Goal: Task Accomplishment & Management: Use online tool/utility

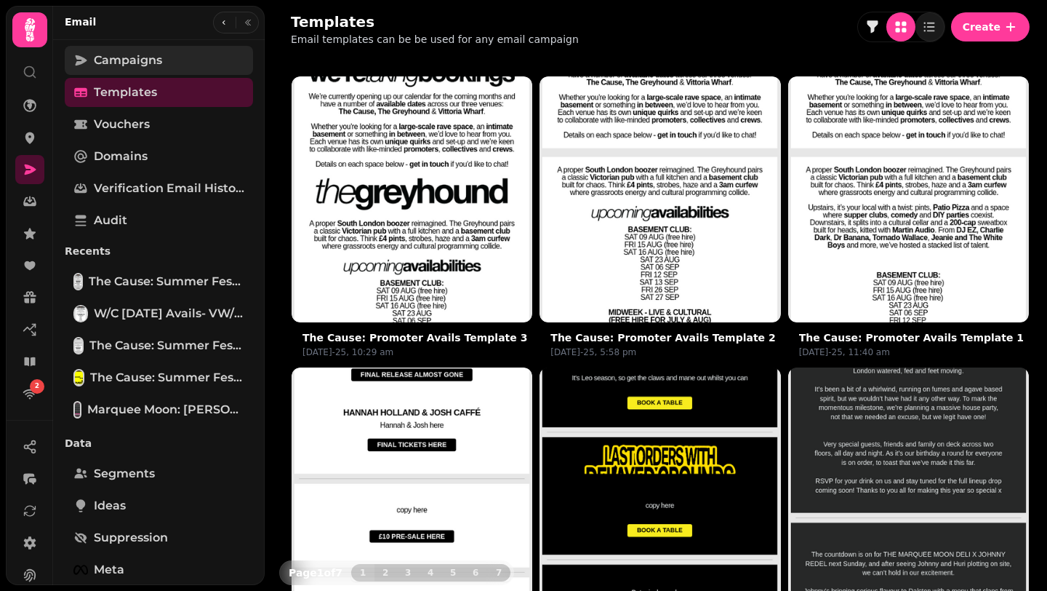
click at [163, 59] on link "Campaigns" at bounding box center [159, 60] width 188 height 29
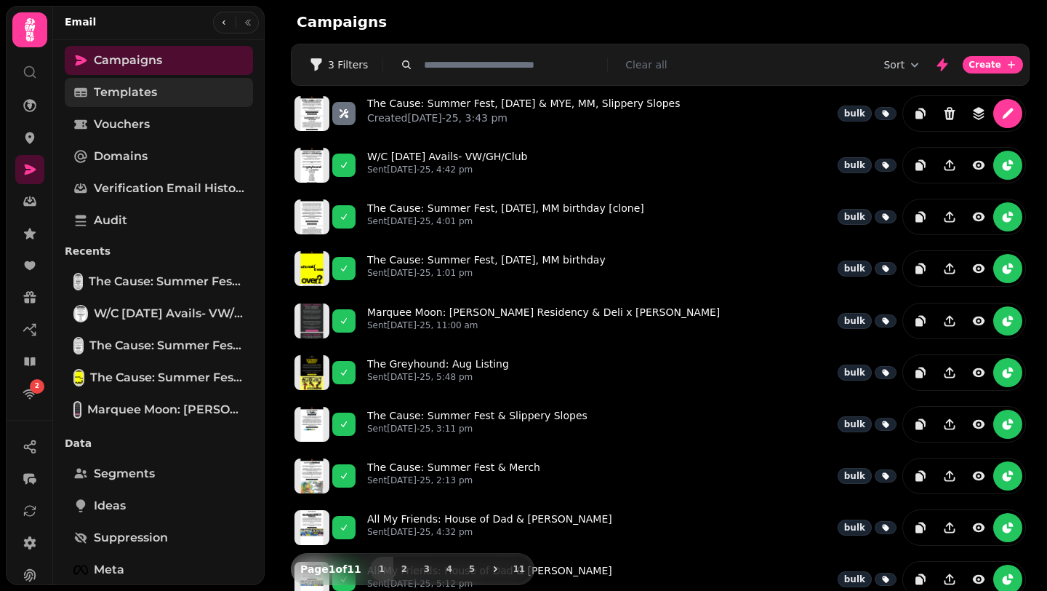
click at [157, 89] on link "Templates" at bounding box center [159, 92] width 188 height 29
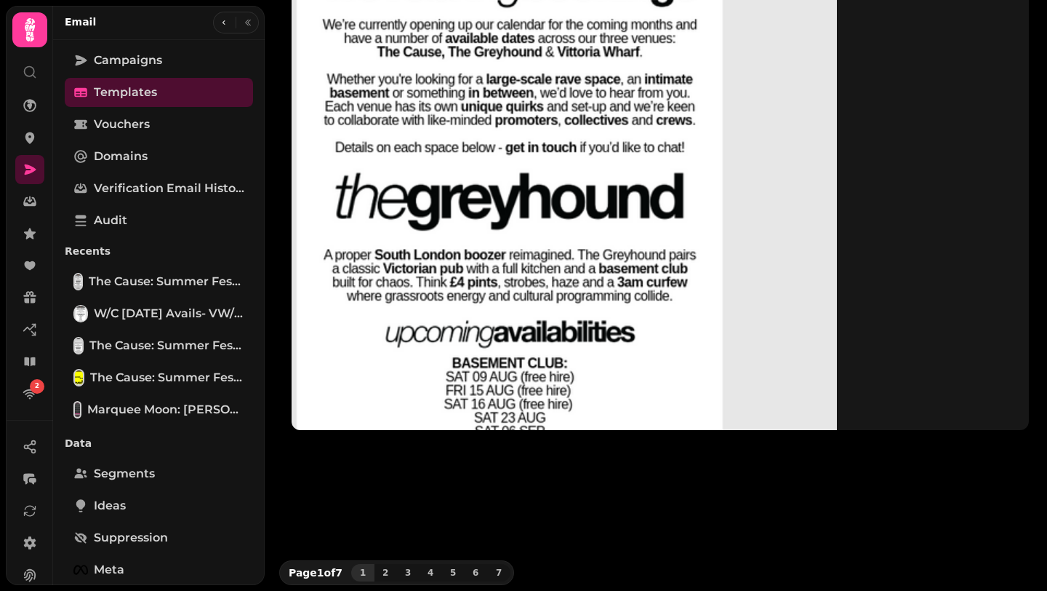
scroll to position [90, 0]
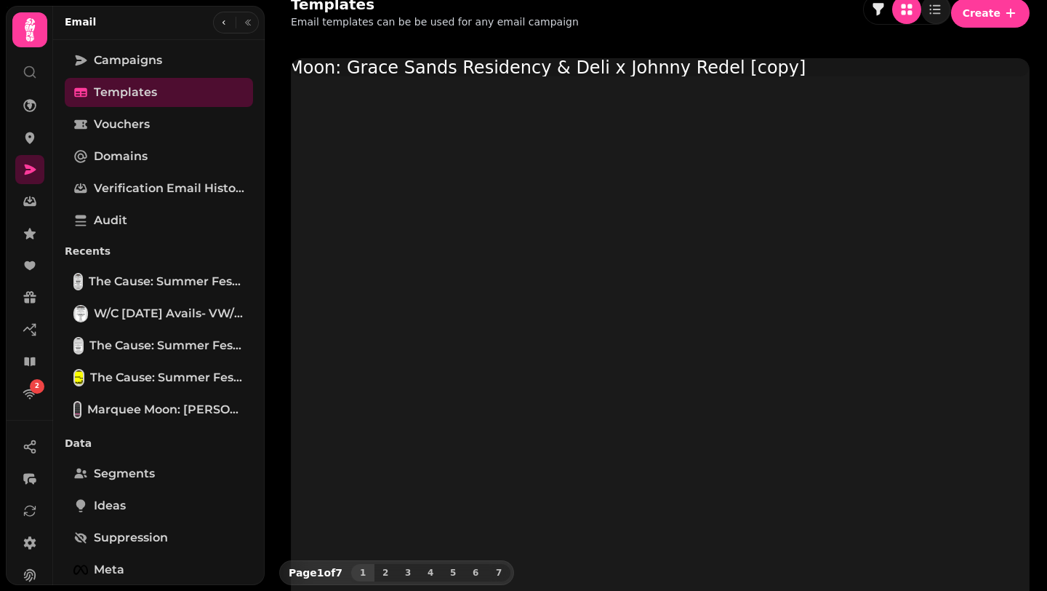
scroll to position [0, 0]
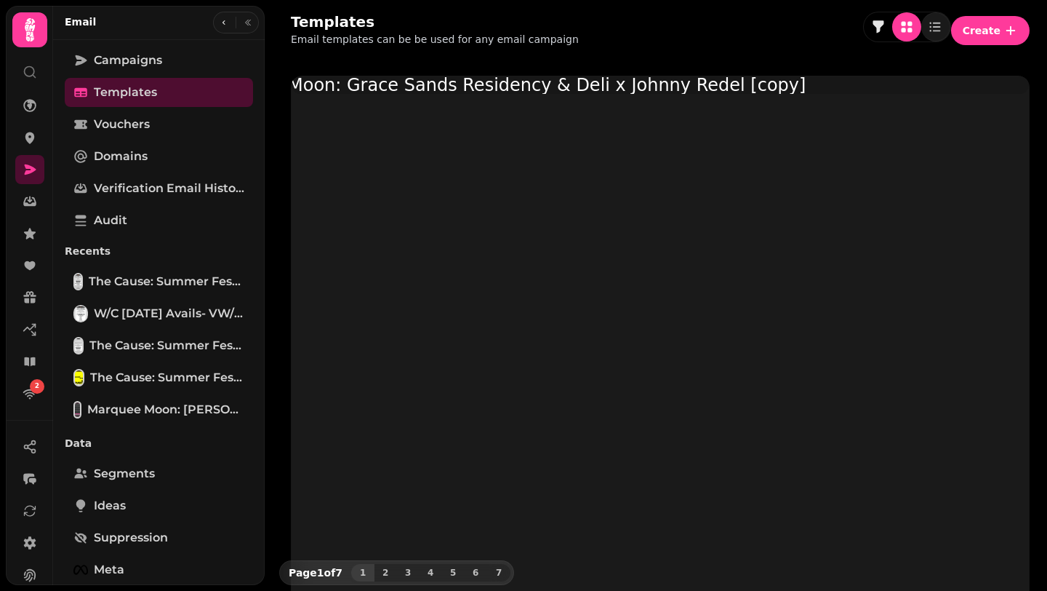
click at [391, 98] on img at bounding box center [497, 85] width 617 height 26
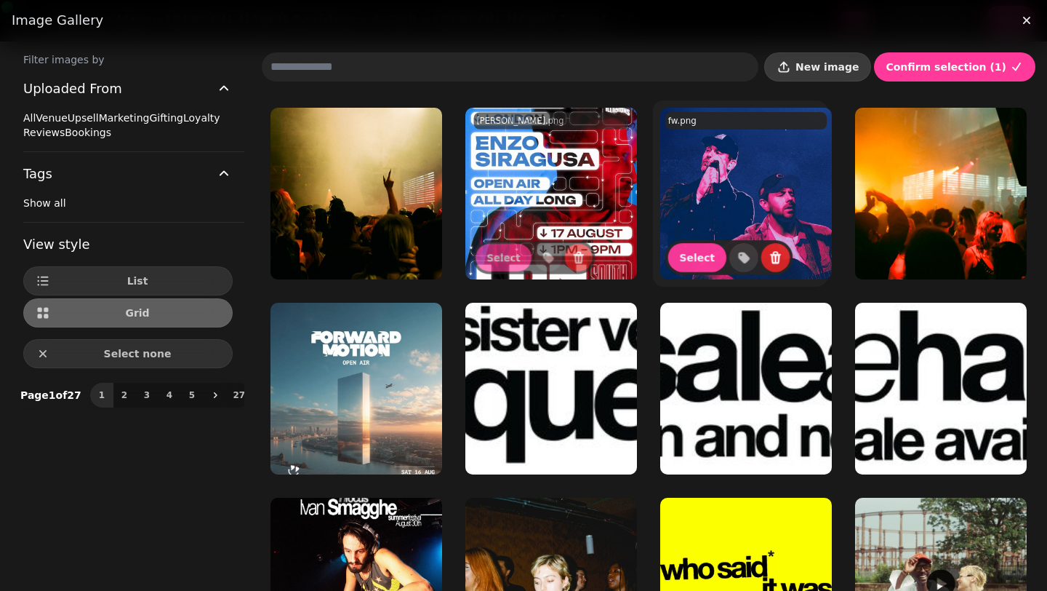
click at [825, 74] on button "New image" at bounding box center [817, 66] width 107 height 29
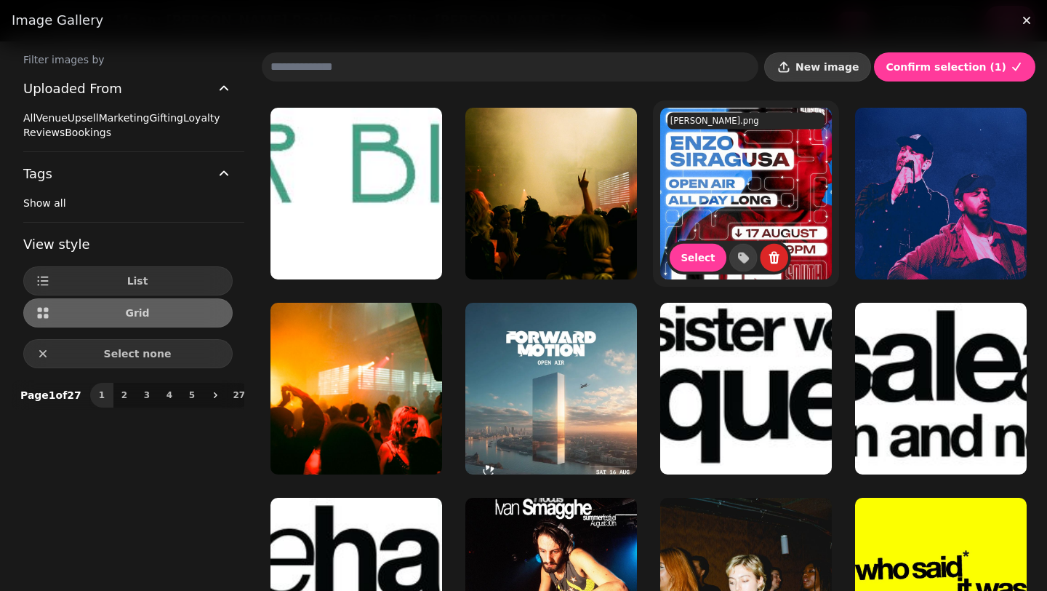
click at [852, 69] on span "New image" at bounding box center [827, 67] width 63 height 10
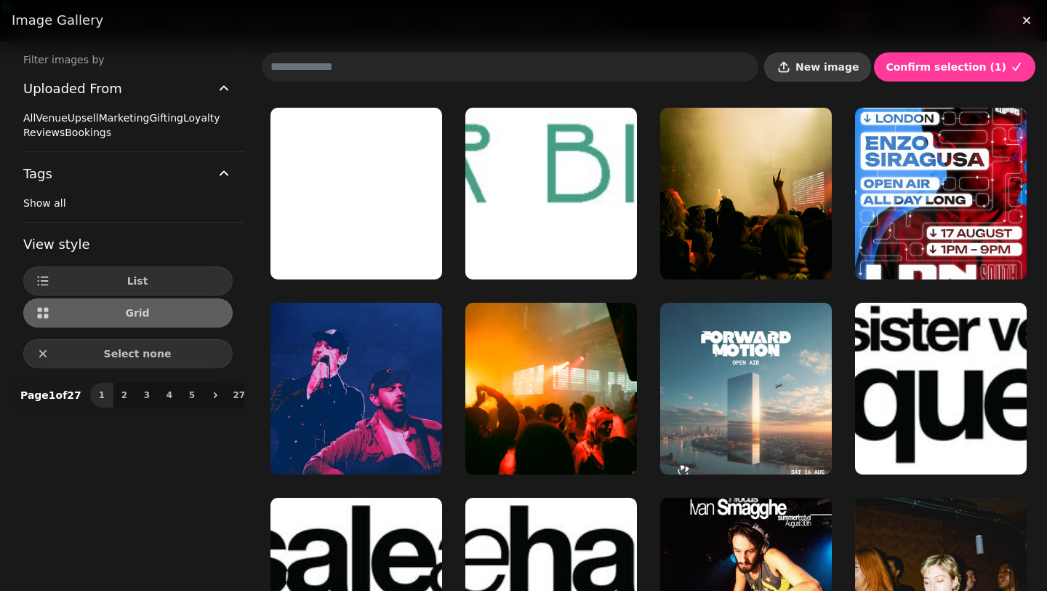
click at [823, 72] on span "New image" at bounding box center [827, 67] width 63 height 10
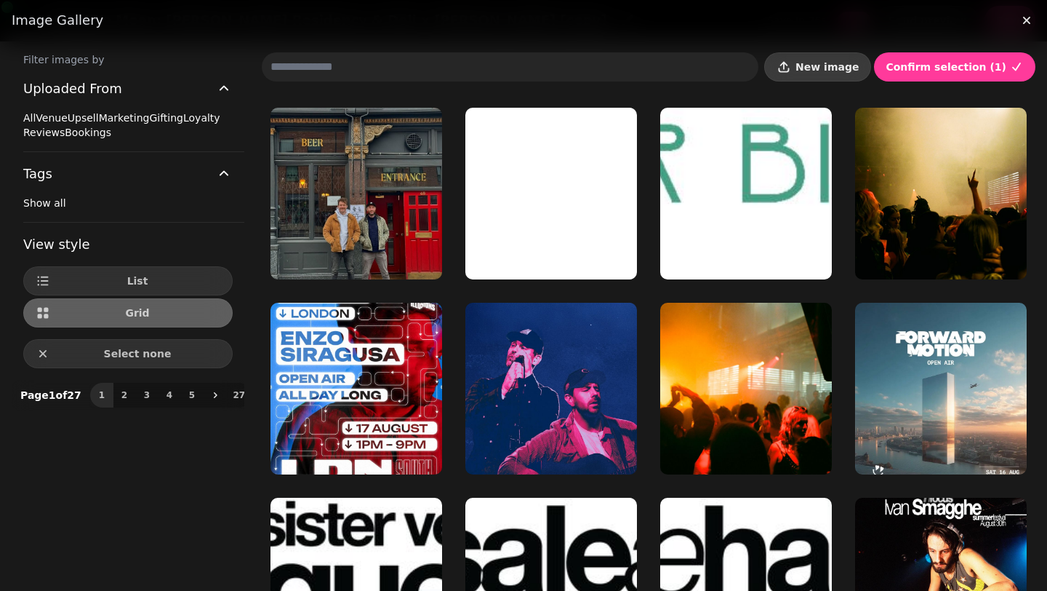
click at [839, 64] on span "New image" at bounding box center [827, 67] width 63 height 10
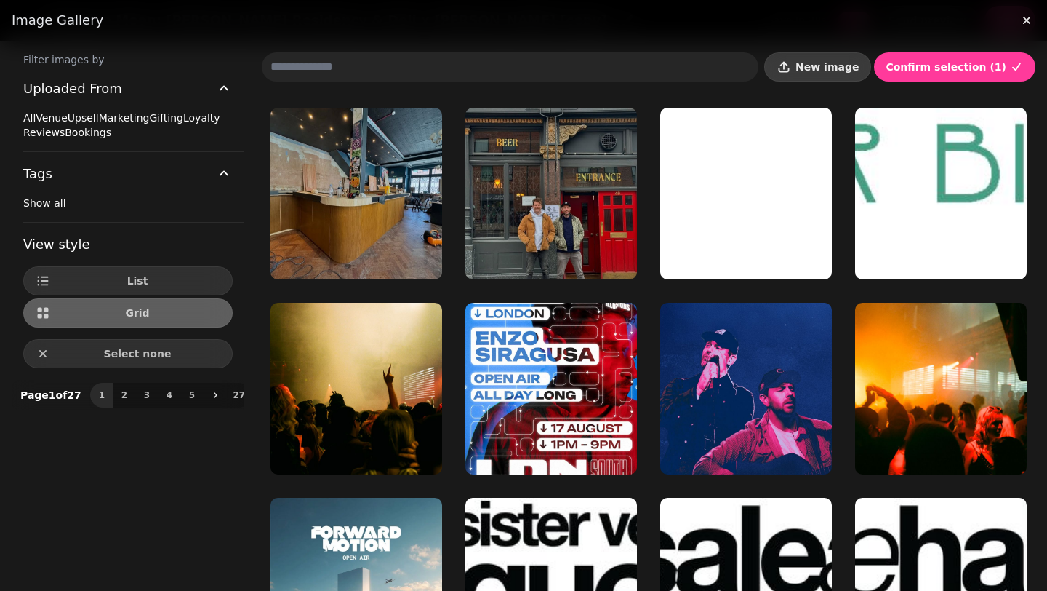
click at [856, 63] on span "New image" at bounding box center [827, 67] width 63 height 10
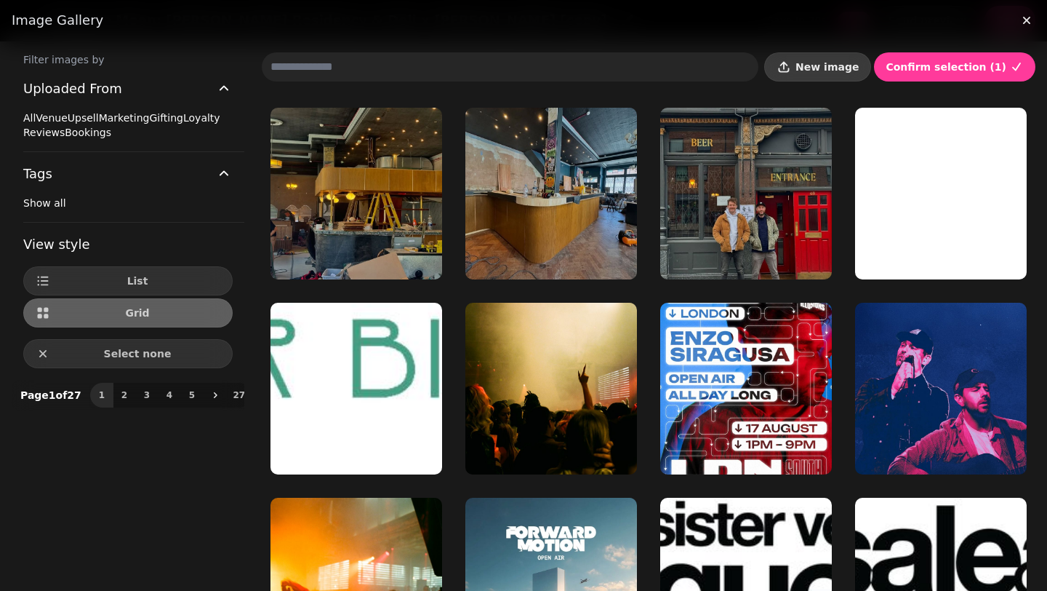
click at [791, 71] on icon "button" at bounding box center [784, 67] width 15 height 15
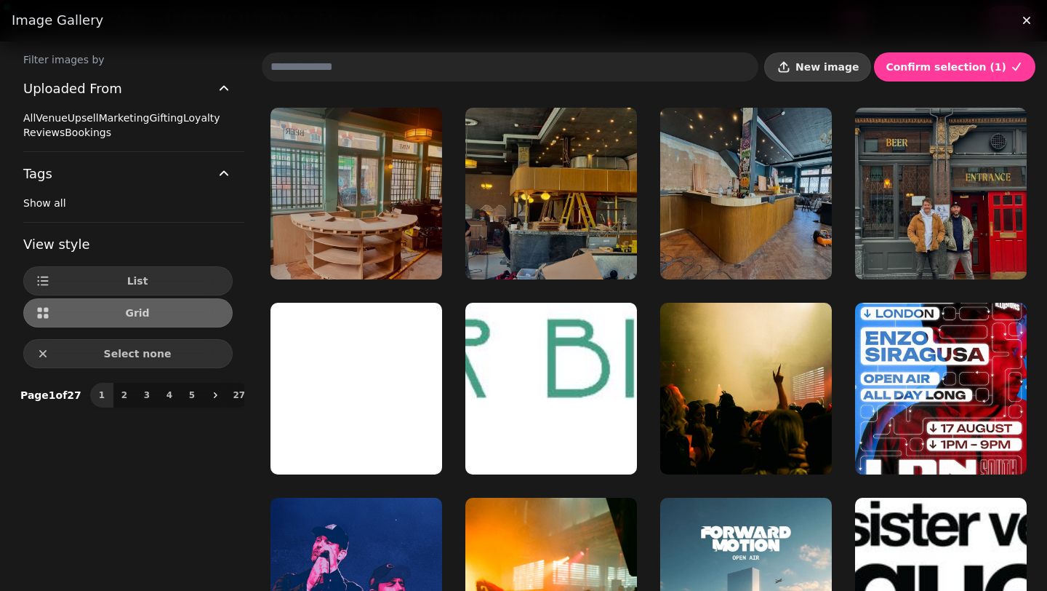
click at [846, 67] on span "New image" at bounding box center [827, 67] width 63 height 10
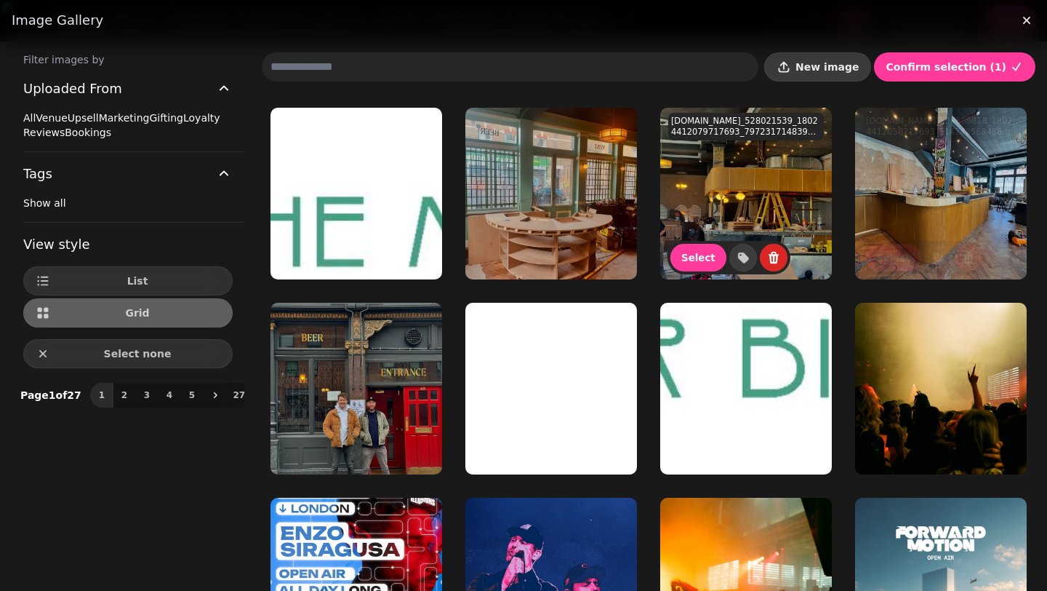
click at [848, 64] on span "New image" at bounding box center [827, 67] width 63 height 10
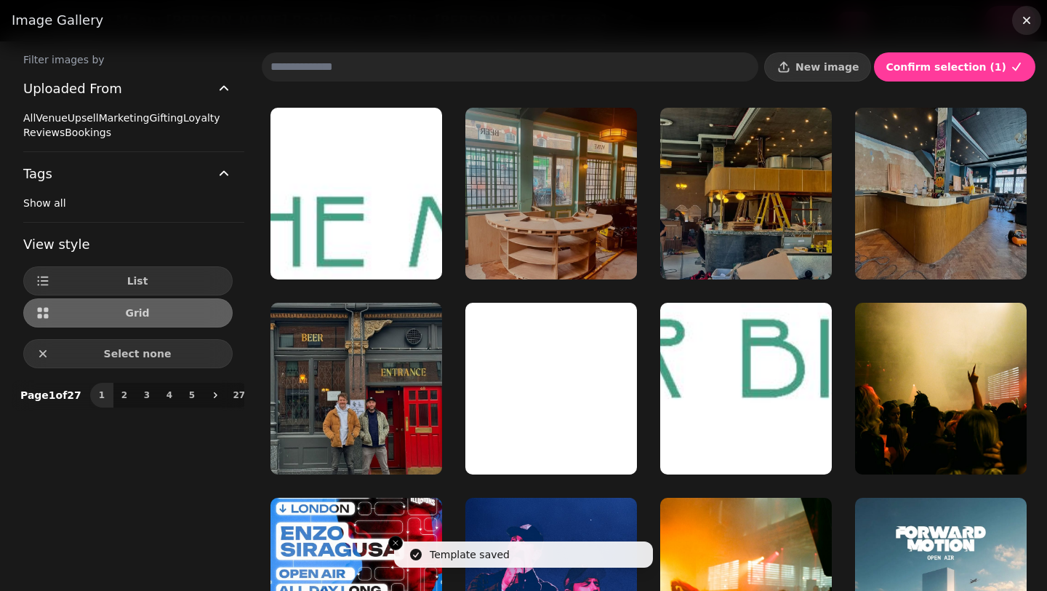
click at [1030, 15] on icon "button" at bounding box center [1027, 20] width 15 height 15
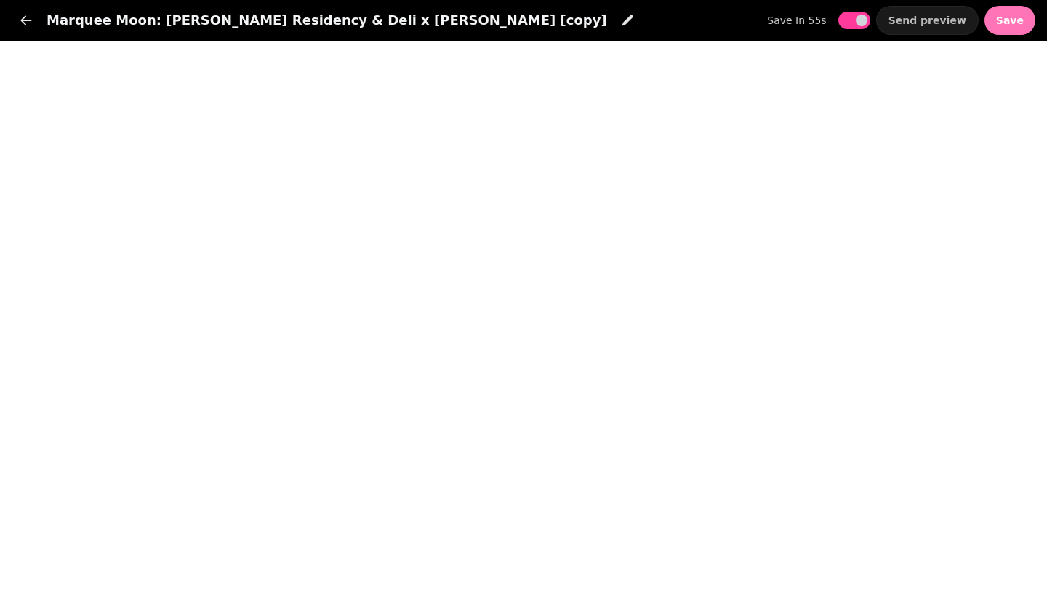
click at [1005, 29] on button "Save" at bounding box center [1010, 20] width 51 height 29
